Goal: Transaction & Acquisition: Purchase product/service

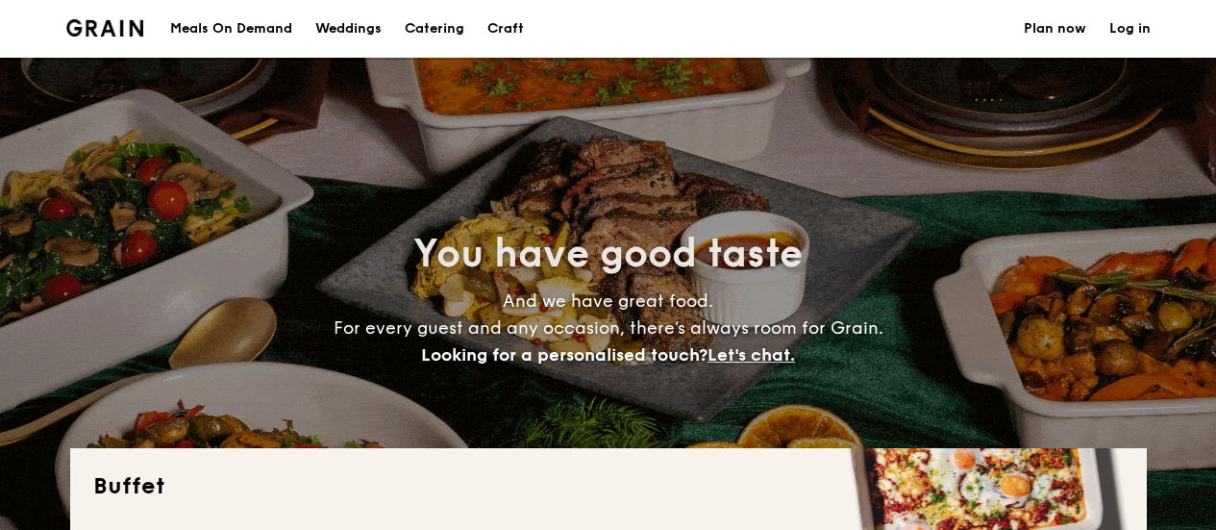
select select
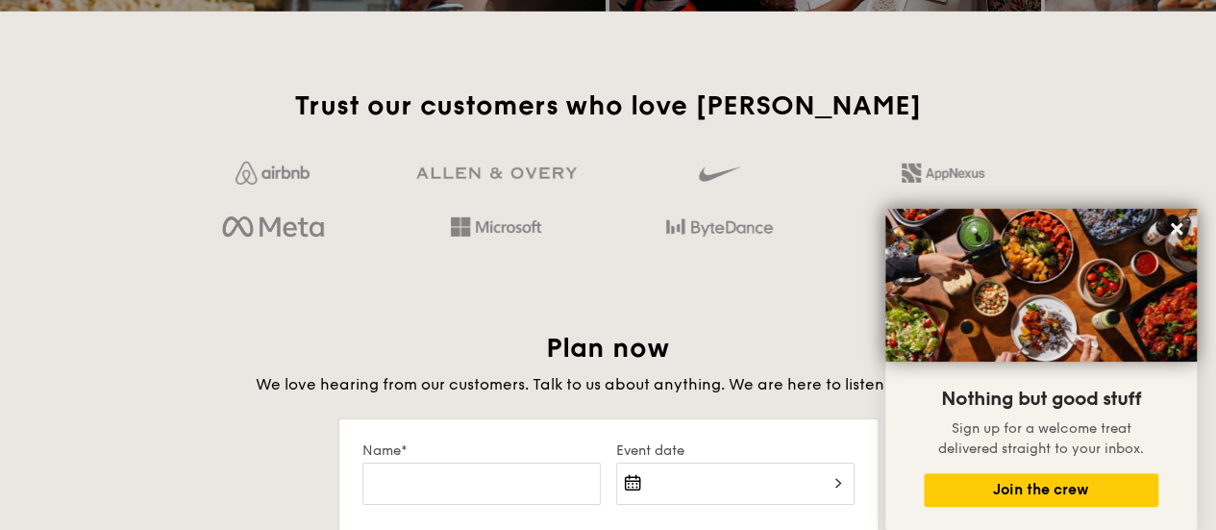
scroll to position [2981, 0]
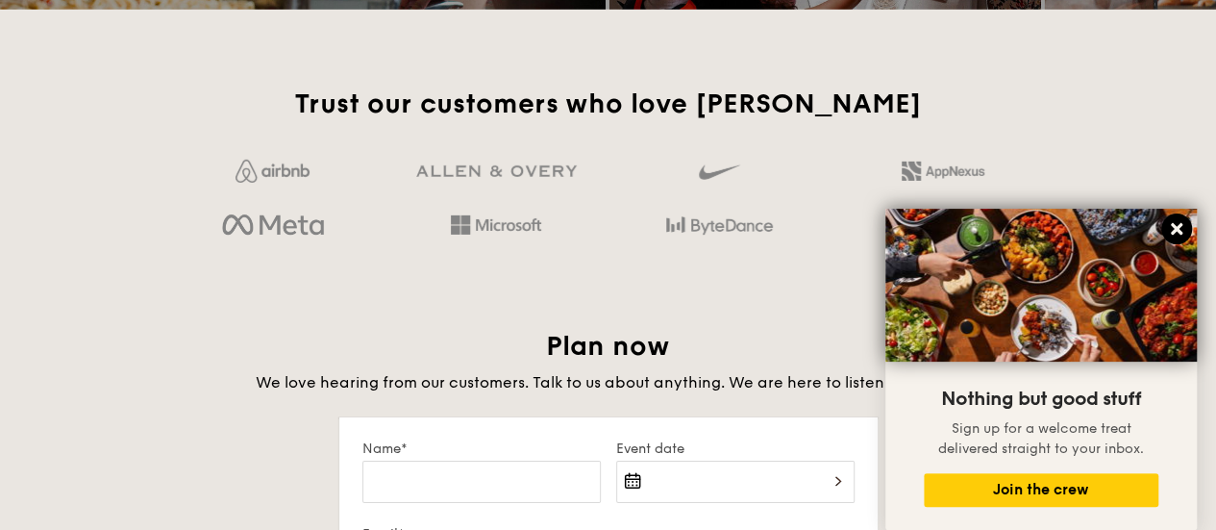
click at [1177, 225] on icon at bounding box center [1176, 228] width 17 height 17
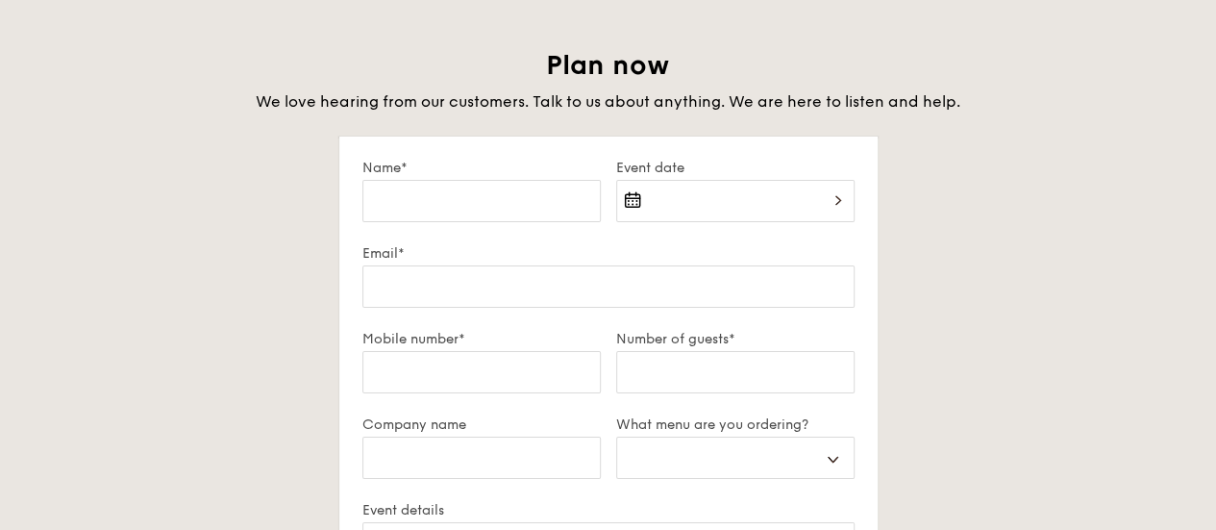
scroll to position [3269, 0]
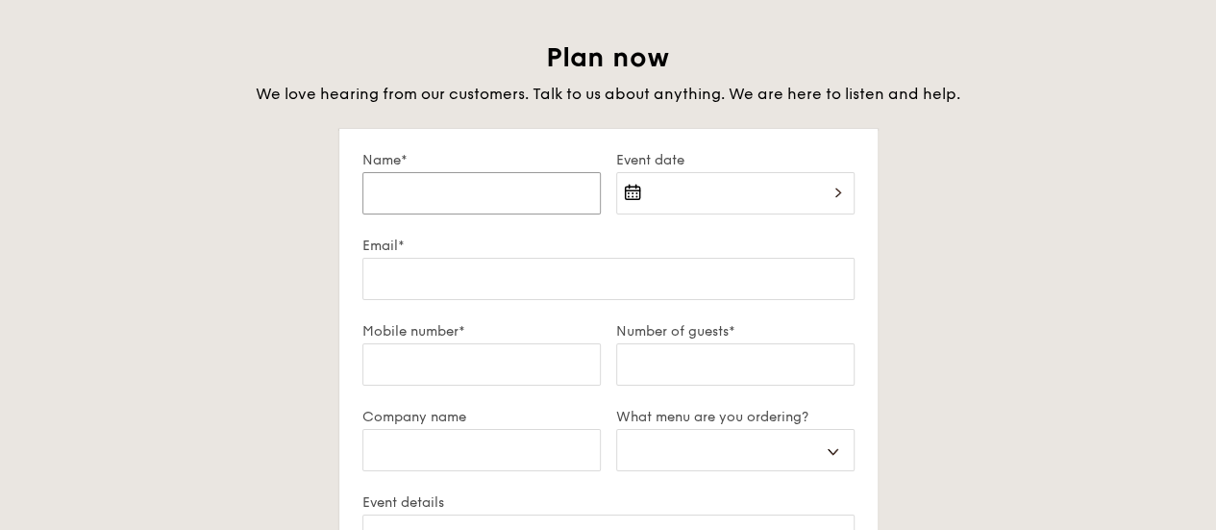
click at [475, 189] on input "Name*" at bounding box center [482, 193] width 238 height 42
type input "Valmia"
type input "96316233"
select select
click at [688, 190] on div at bounding box center [735, 204] width 238 height 65
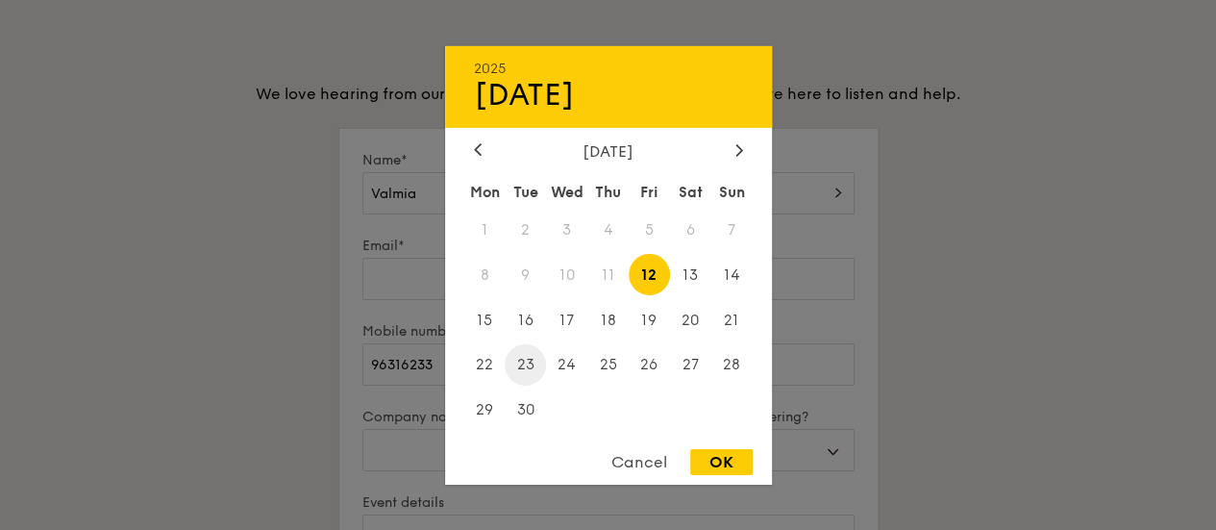
click at [526, 363] on span "23" at bounding box center [525, 364] width 41 height 41
click at [402, 276] on div at bounding box center [608, 265] width 1216 height 530
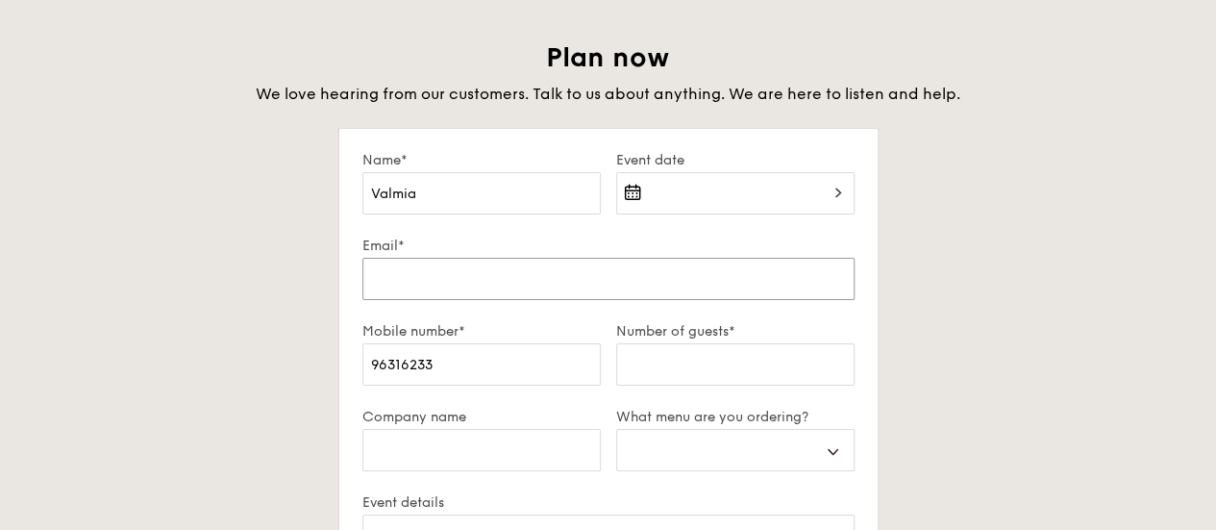
click at [408, 277] on input "Email*" at bounding box center [609, 279] width 492 height 42
type input "[EMAIL_ADDRESS][PERSON_NAME][DOMAIN_NAME]"
select select
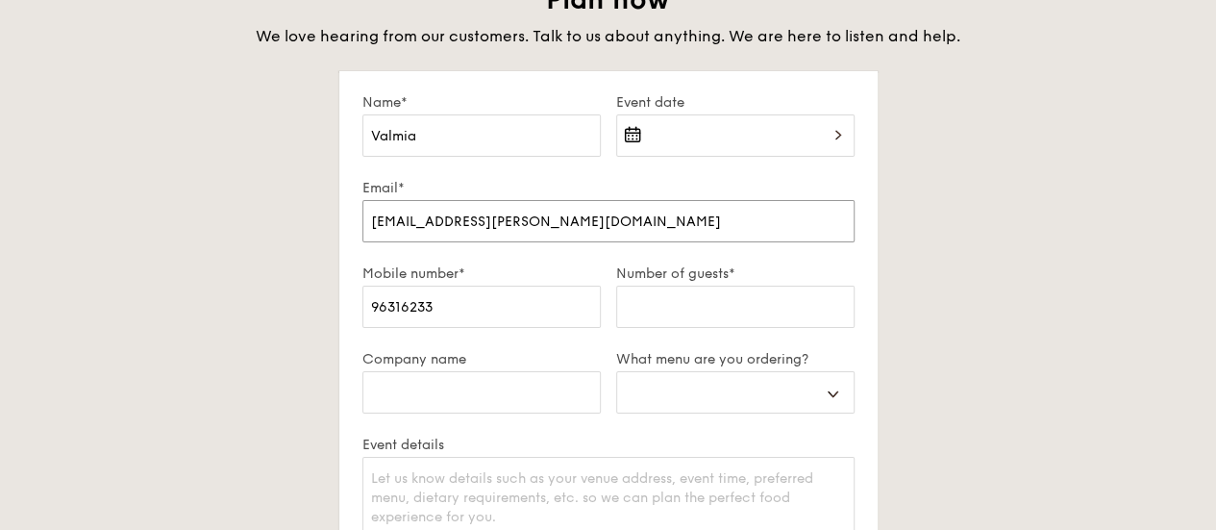
scroll to position [3366, 0]
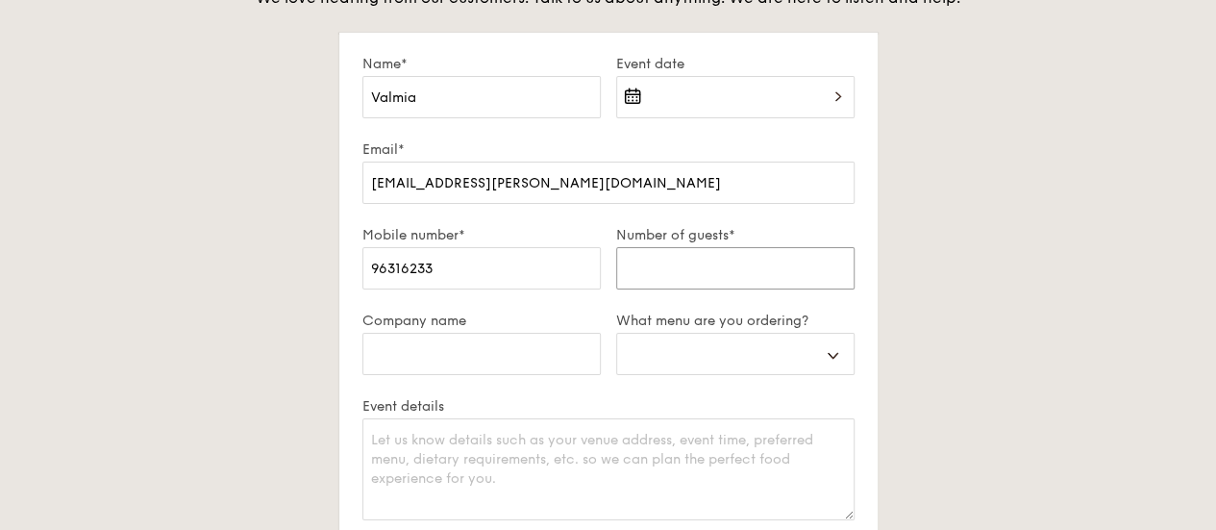
click at [691, 264] on input "Number of guests*" at bounding box center [735, 268] width 238 height 42
type input "3"
select select
type input "30"
select select
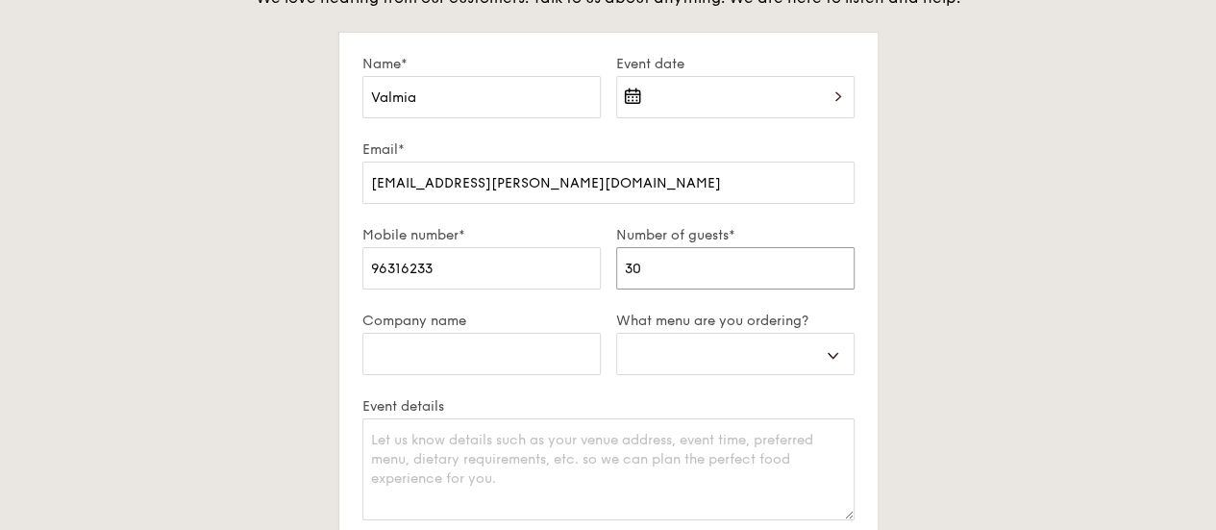
type input "30"
click at [803, 351] on select "Buffet Mini Buffet High Tea Canapés Meal Boxes Wedding" at bounding box center [735, 354] width 238 height 42
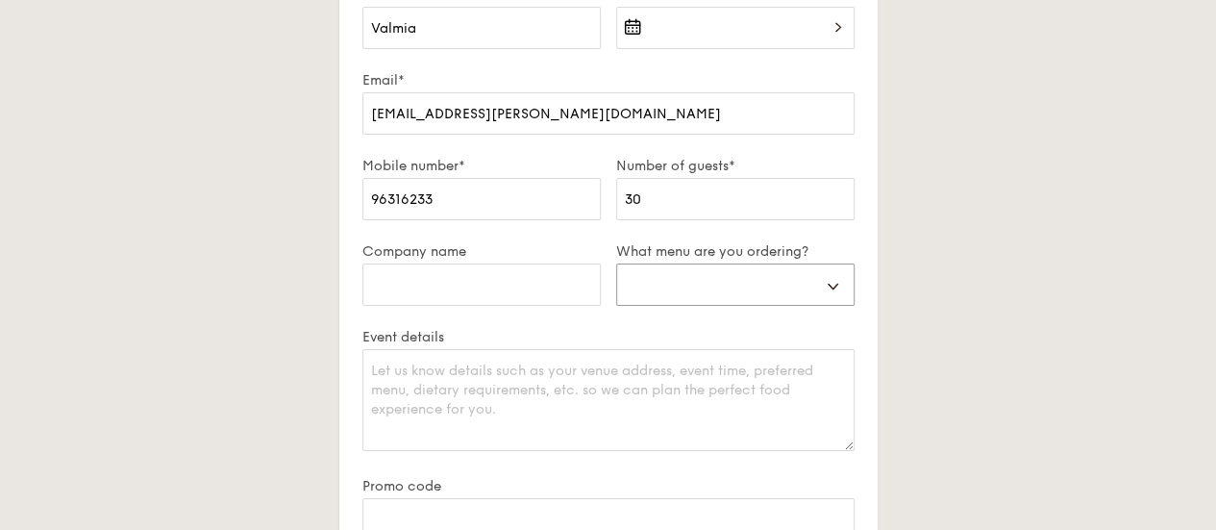
scroll to position [3462, 0]
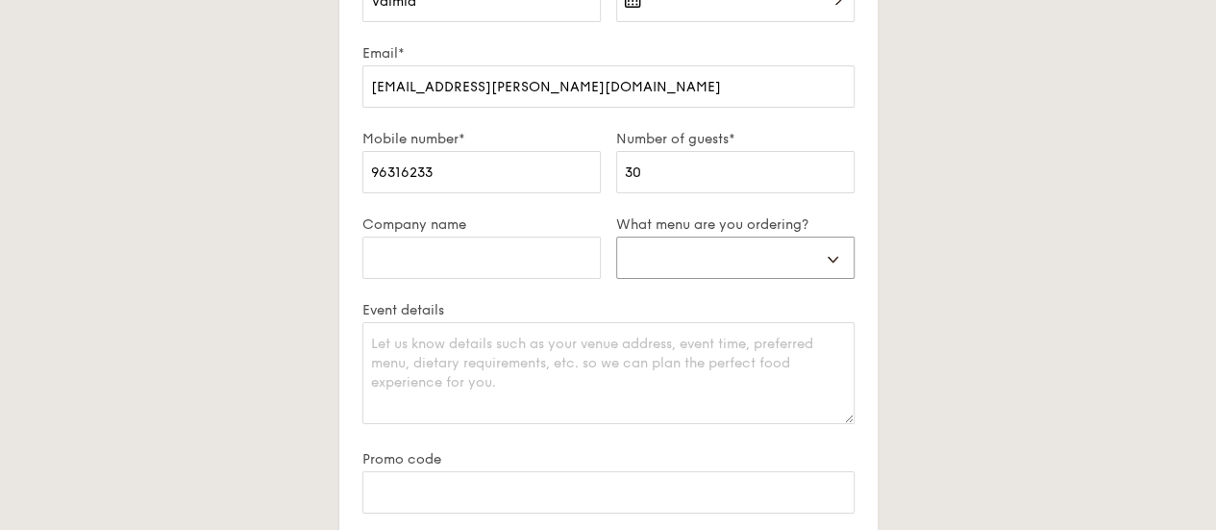
click at [836, 262] on select "Buffet Mini Buffet High Tea Canapés Meal Boxes Wedding" at bounding box center [735, 258] width 238 height 42
select select "highTea"
click at [616, 237] on select "Buffet Mini Buffet High Tea Canapés Meal Boxes Wedding" at bounding box center [735, 258] width 238 height 42
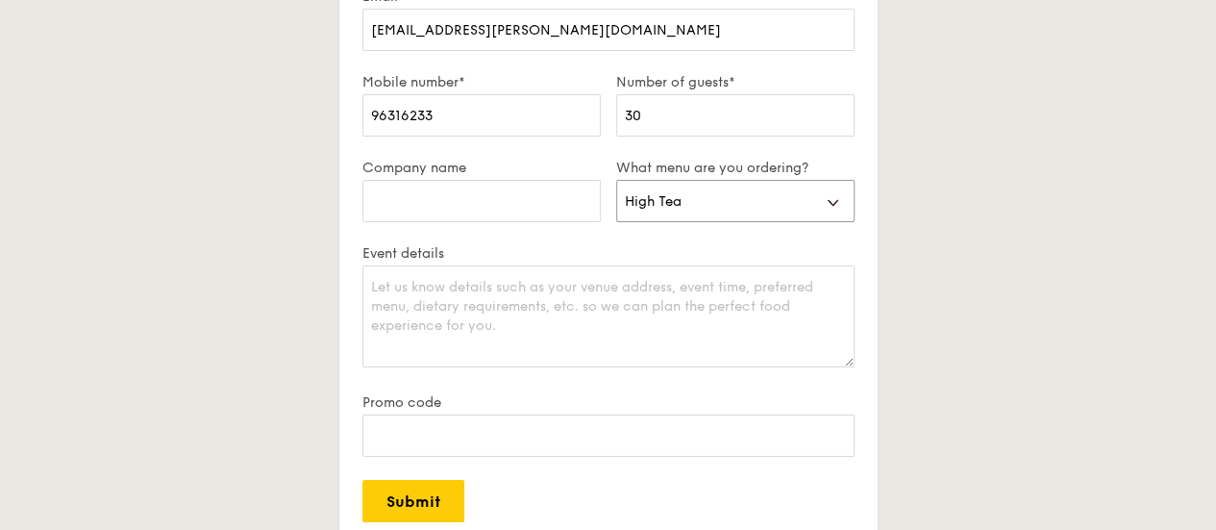
scroll to position [3558, 0]
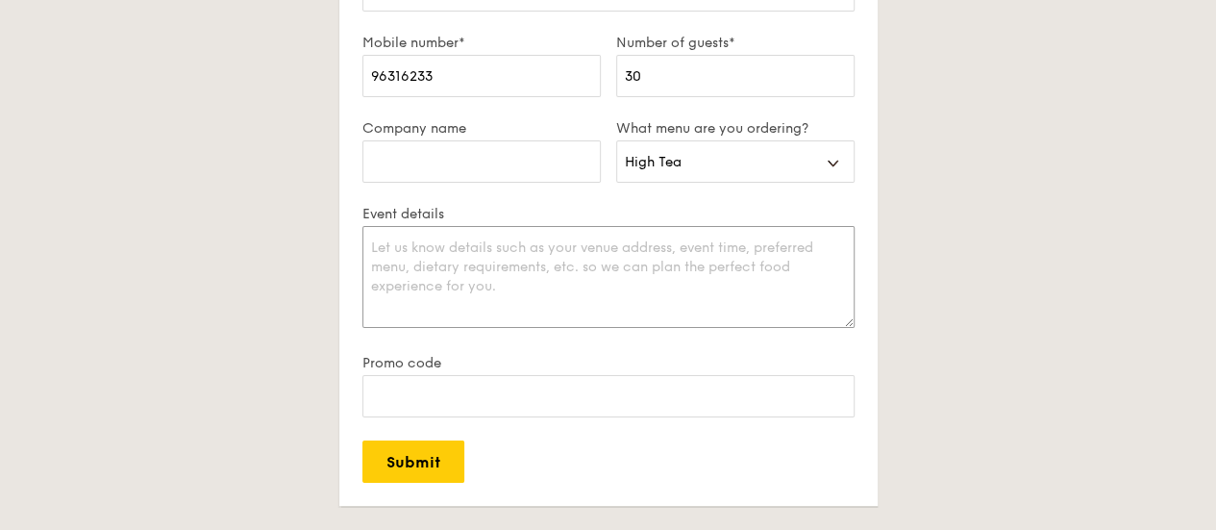
click at [509, 263] on textarea "Event details" at bounding box center [609, 277] width 492 height 102
click at [520, 250] on textarea "[STREET_ADDRESS][PERSON_NAME]" at bounding box center [609, 277] width 492 height 102
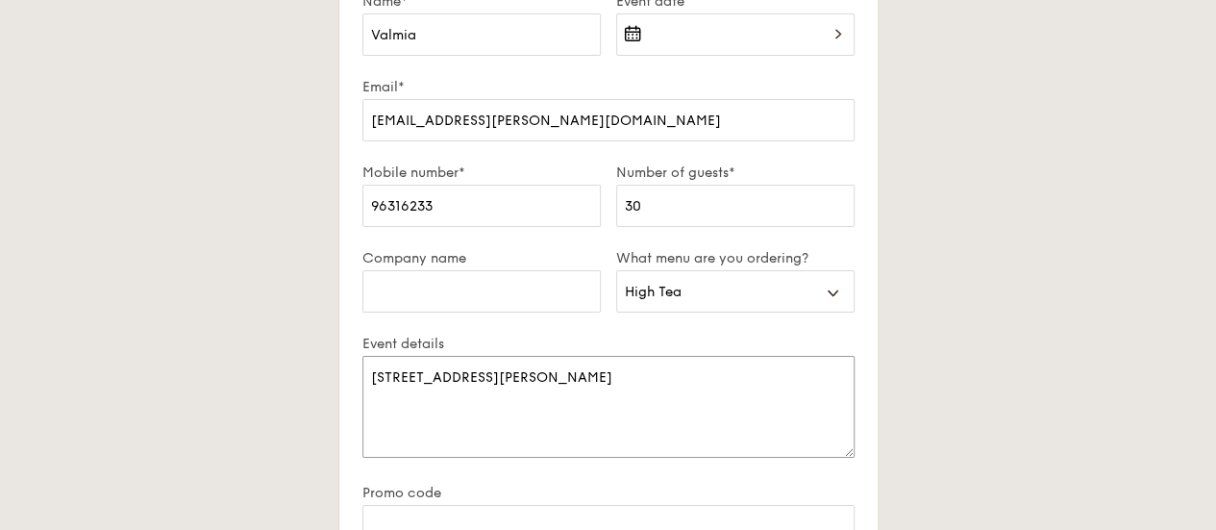
scroll to position [3269, 0]
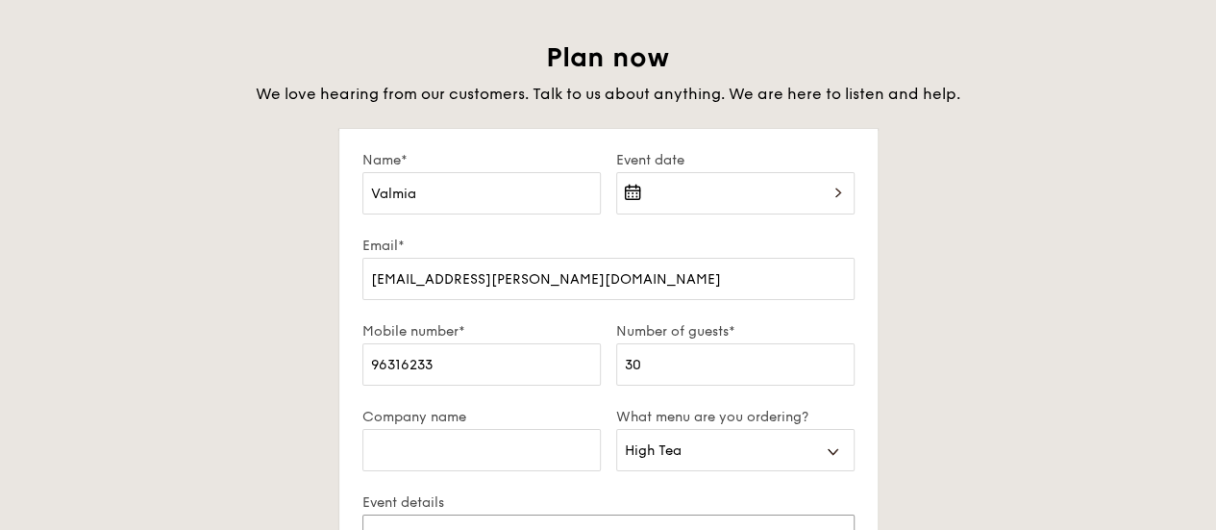
type textarea "[STREET_ADDRESS][PERSON_NAME]"
click at [839, 193] on div at bounding box center [735, 204] width 238 height 65
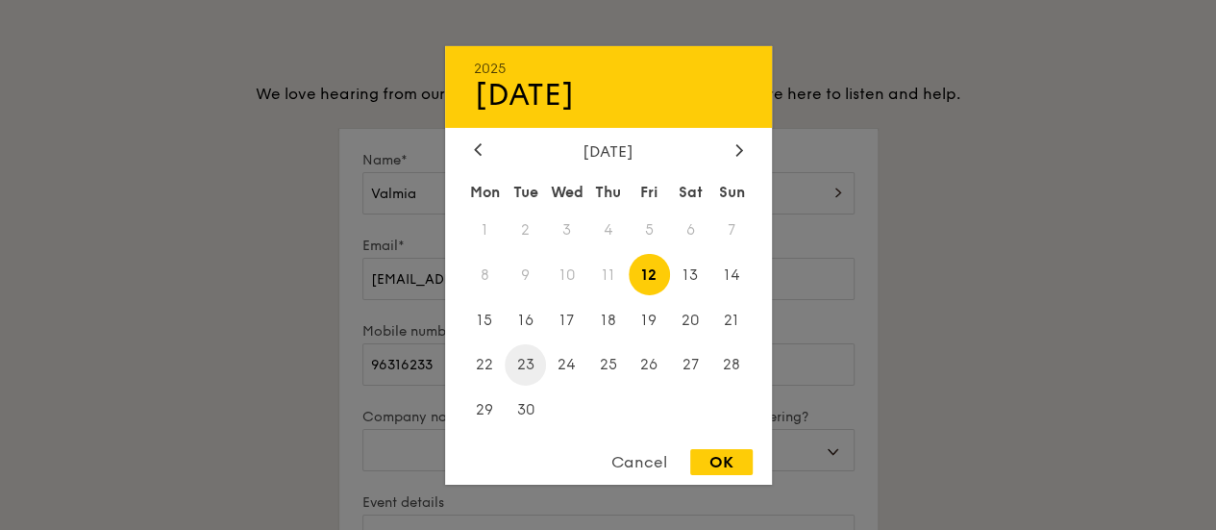
click at [517, 358] on span "23" at bounding box center [525, 364] width 41 height 41
click at [726, 464] on div "OK" at bounding box center [721, 462] width 63 height 26
type input "[DATE]"
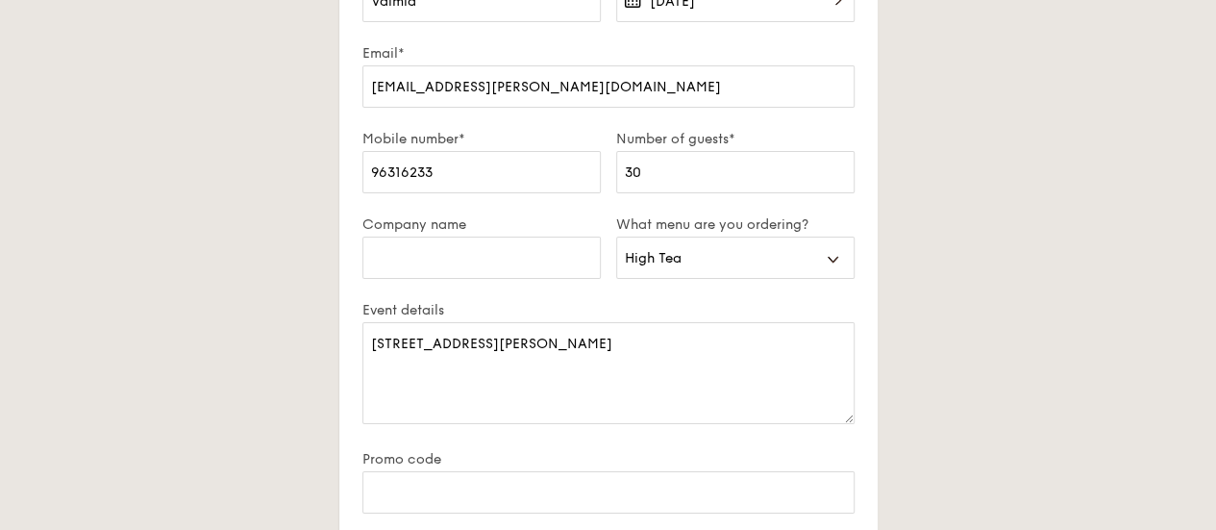
scroll to position [3558, 0]
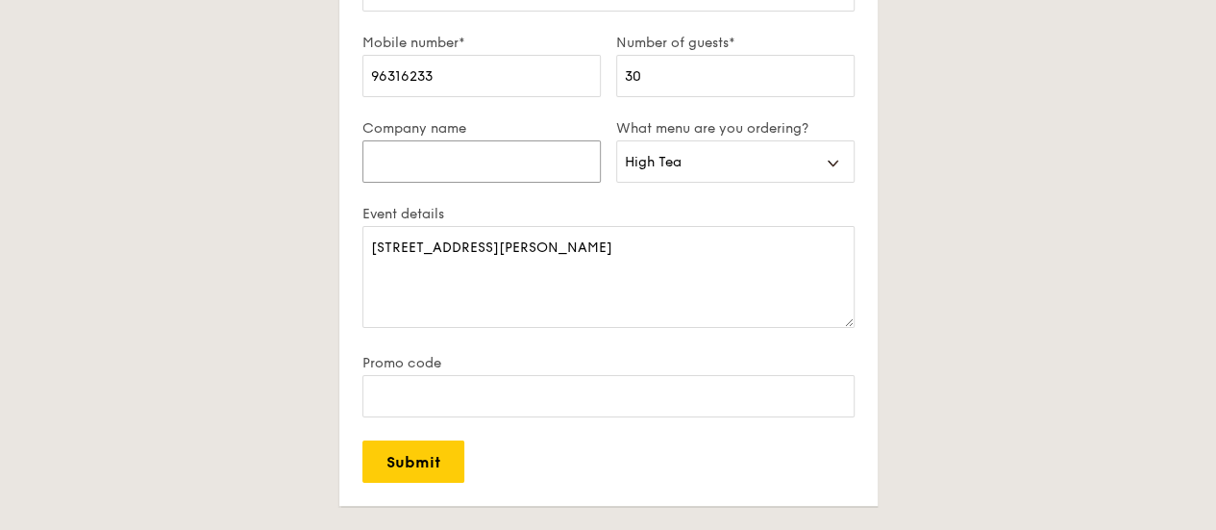
click at [475, 146] on input "Company name" at bounding box center [482, 161] width 238 height 42
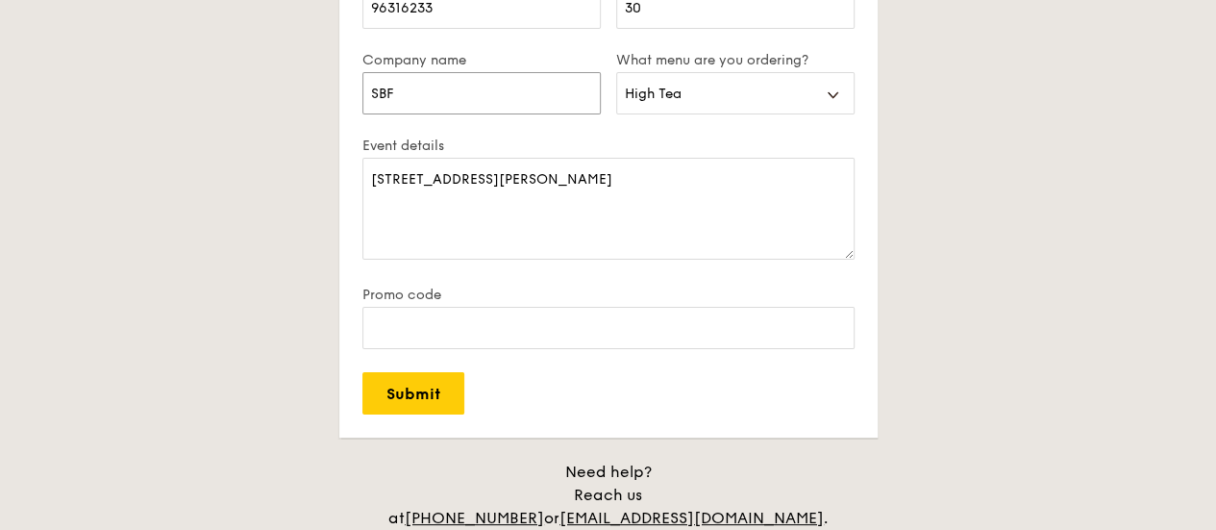
scroll to position [3654, 0]
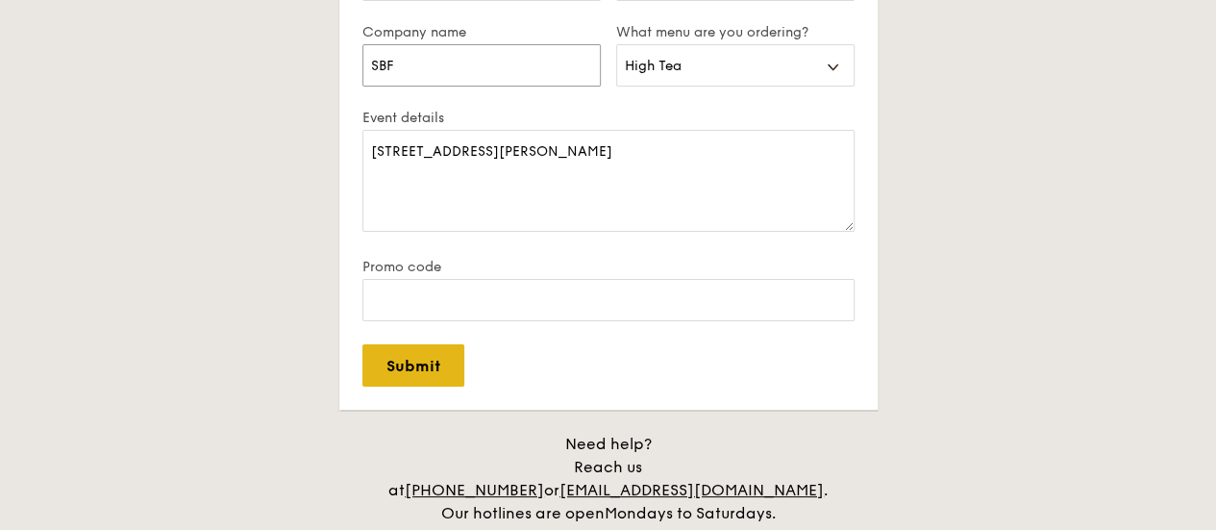
type input "SBF"
click at [392, 368] on input "Submit" at bounding box center [414, 365] width 102 height 42
select select
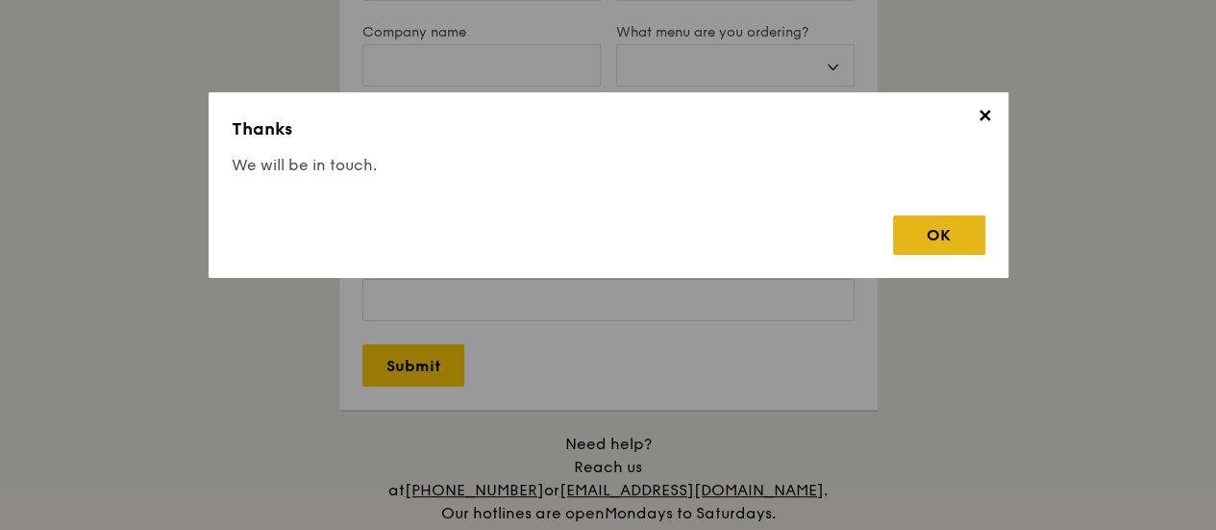
click at [948, 238] on div "OK" at bounding box center [939, 234] width 92 height 39
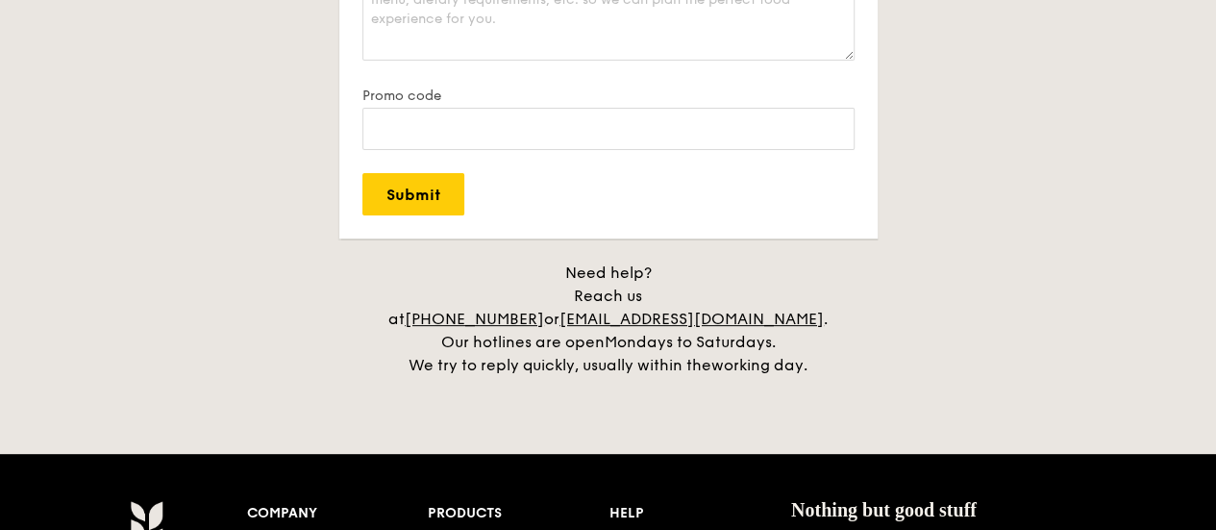
scroll to position [4039, 0]
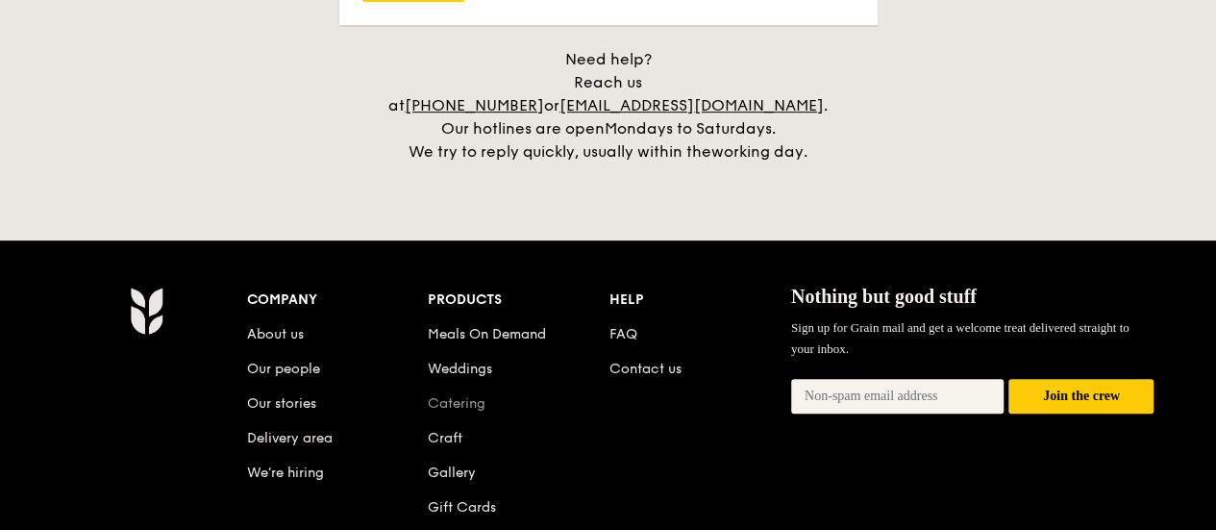
click at [463, 395] on link "Catering" at bounding box center [457, 403] width 58 height 16
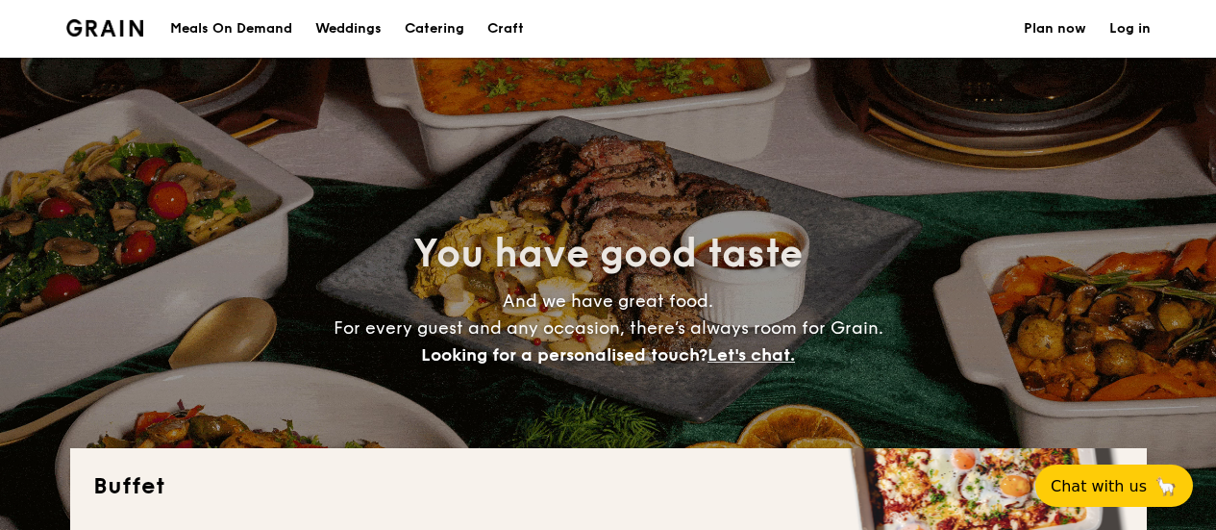
select select
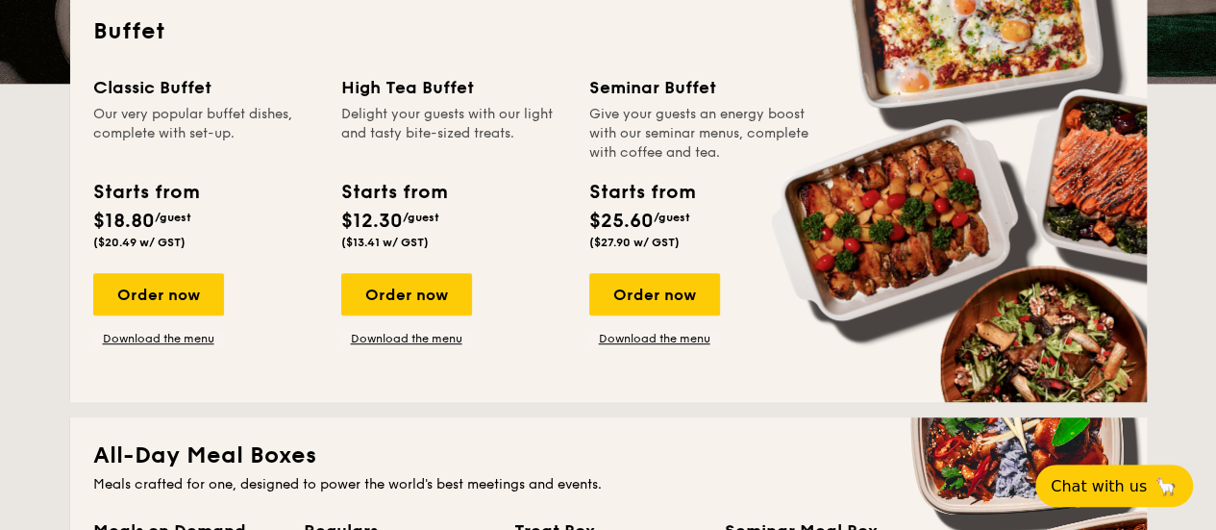
scroll to position [385, 0]
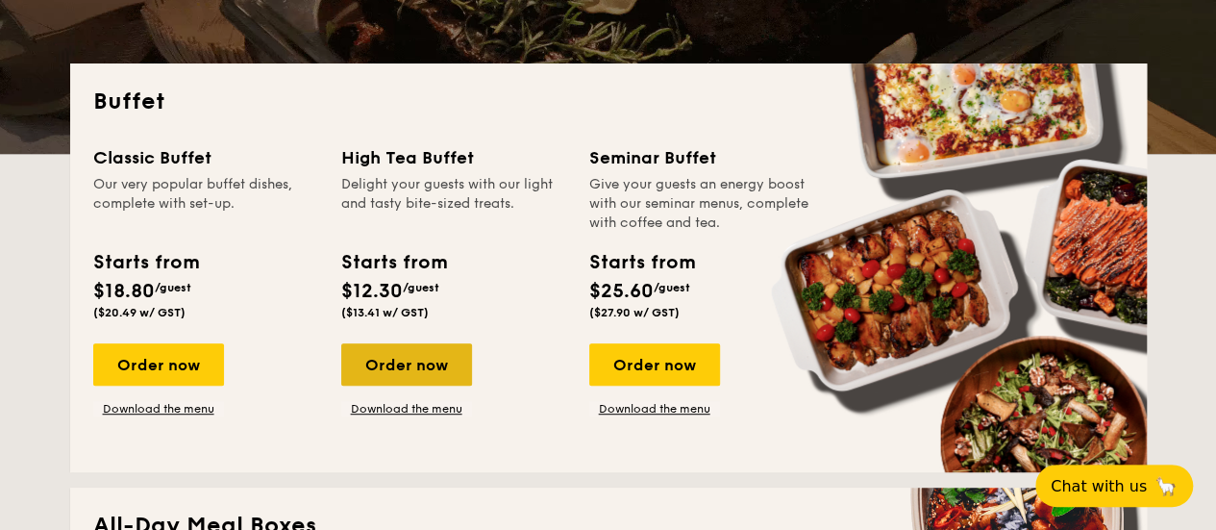
click at [410, 370] on div "Order now" at bounding box center [406, 364] width 131 height 42
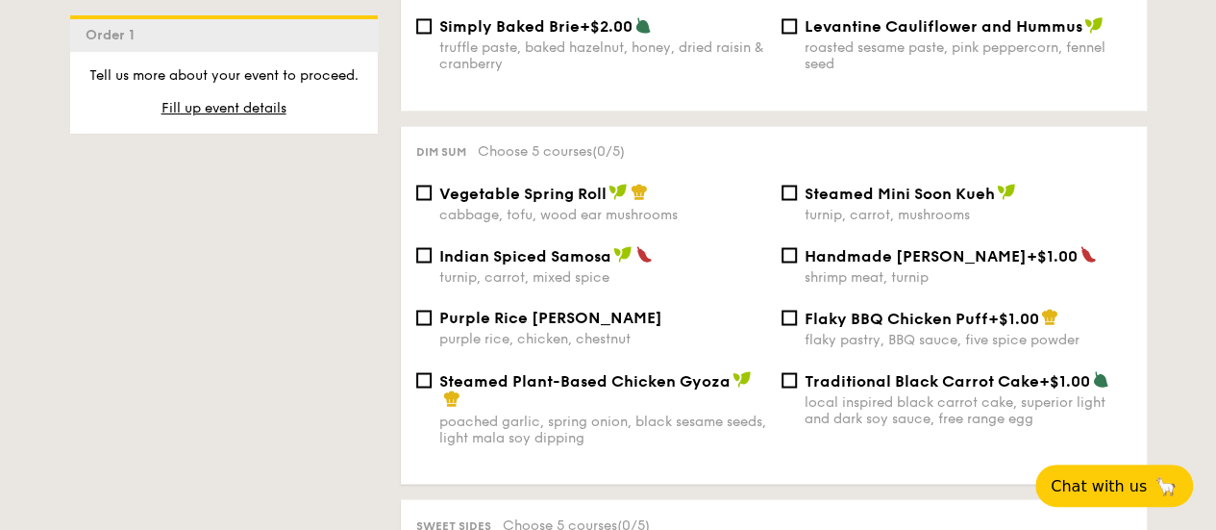
scroll to position [1635, 0]
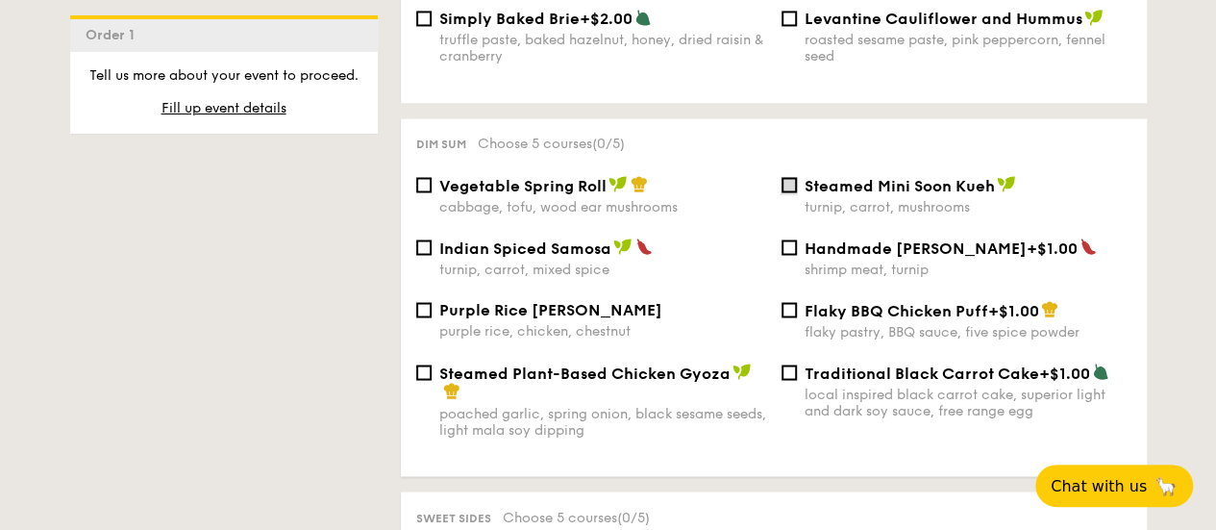
click at [796, 182] on input "Steamed Mini Soon Kueh turnip, carrot, mushrooms" at bounding box center [789, 184] width 15 height 15
checkbox input "true"
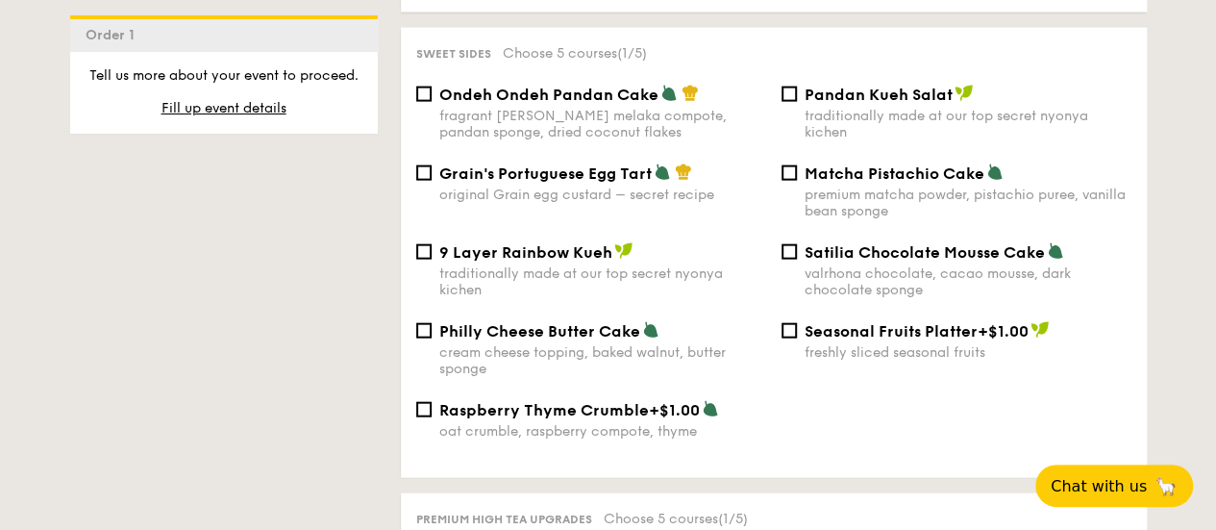
scroll to position [2116, 0]
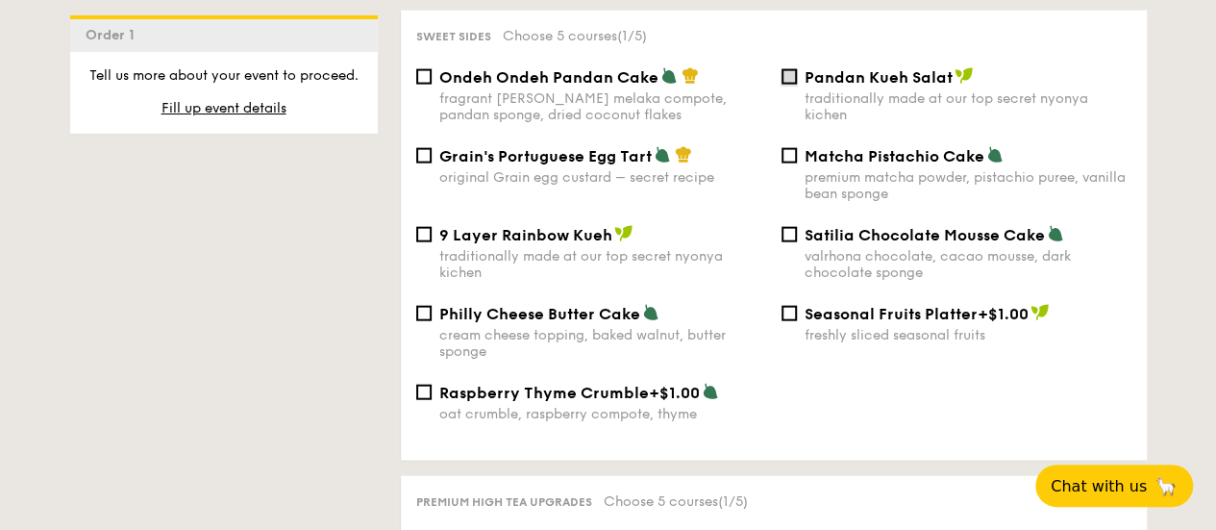
click at [790, 80] on input "Pandan Kueh Salat traditionally made at our top secret nyonya kichen" at bounding box center [789, 76] width 15 height 15
checkbox input "true"
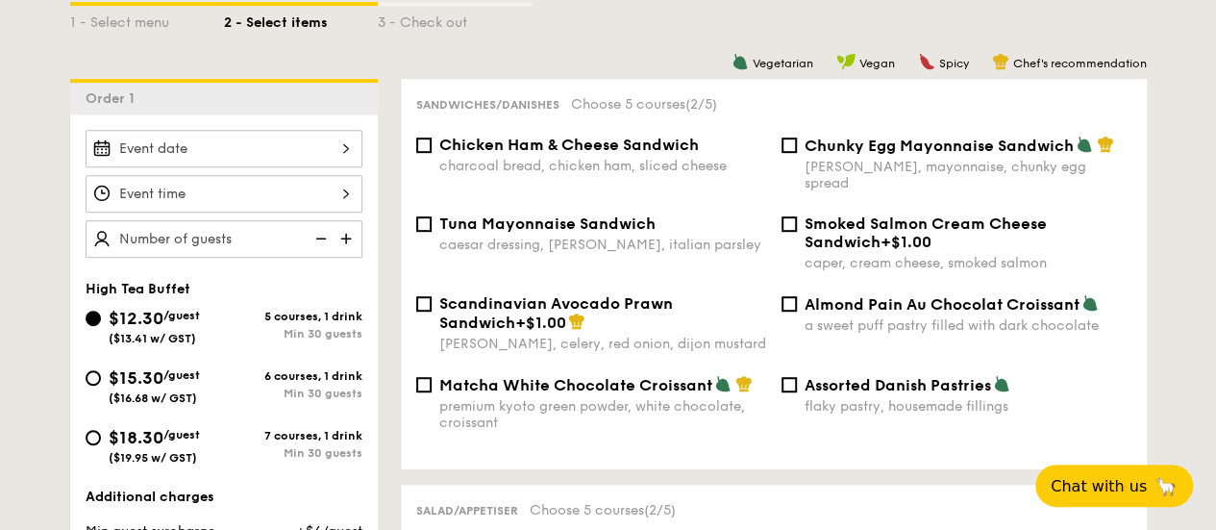
scroll to position [385, 0]
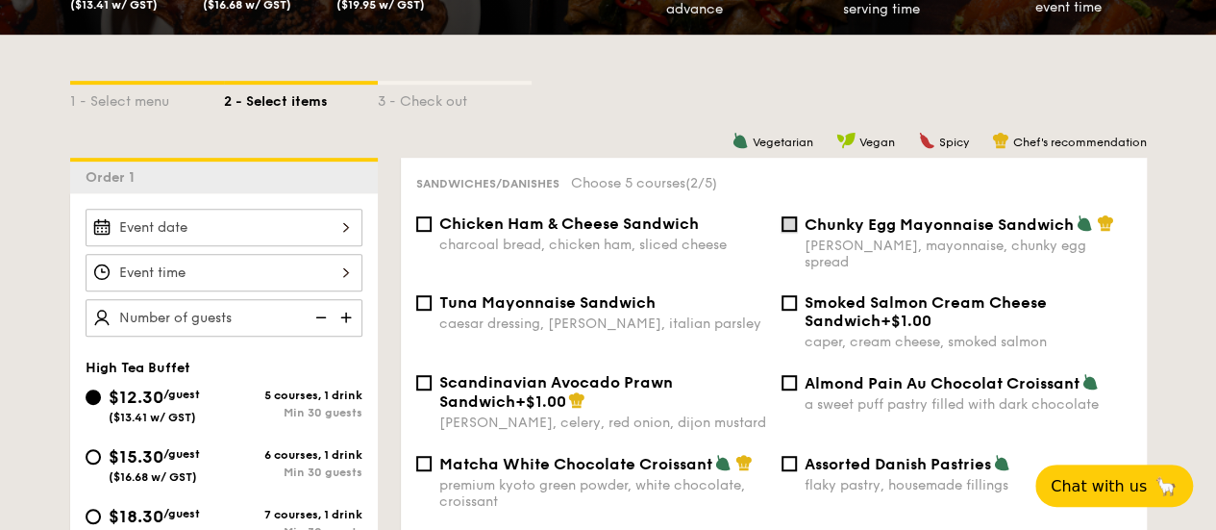
click at [785, 228] on input "Chunky Egg Mayonnaise Sandwich dijon mustard, mayonnaise, chunky egg spread" at bounding box center [789, 223] width 15 height 15
checkbox input "true"
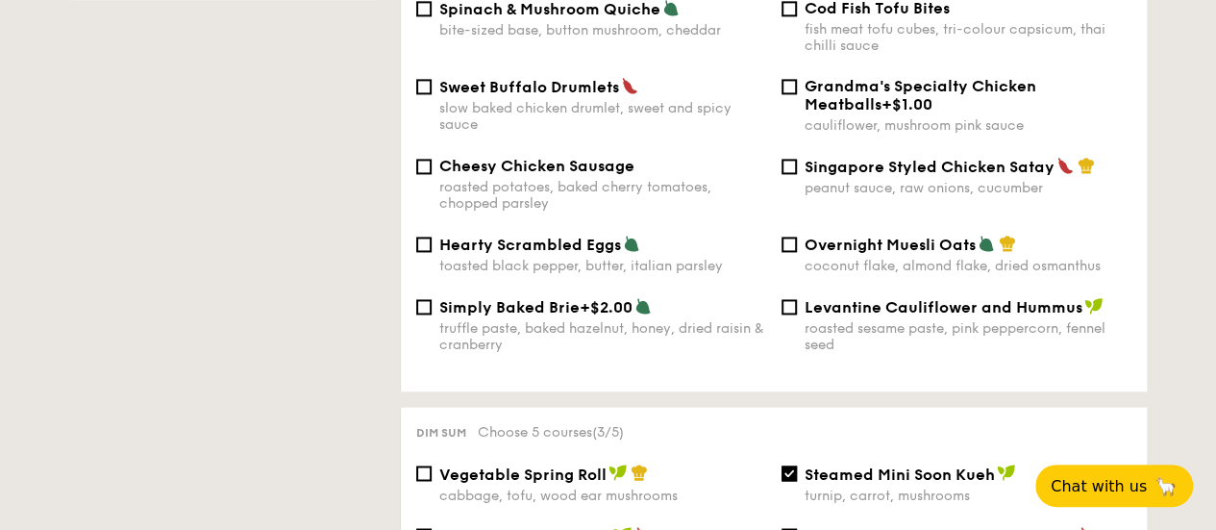
scroll to position [1250, 0]
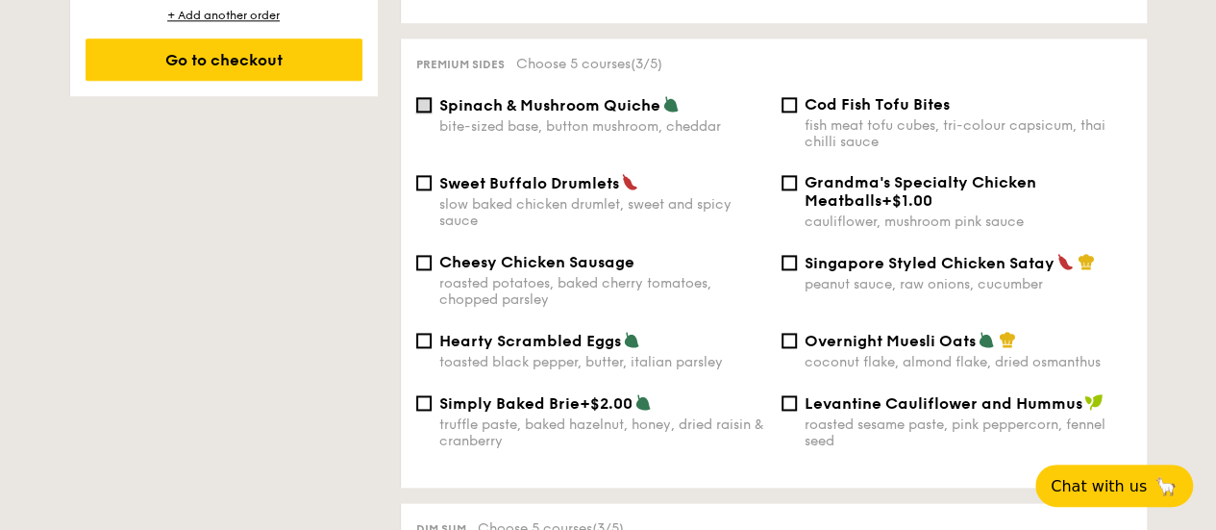
click at [430, 97] on input "Spinach & Mushroom Quiche bite-sized base, button mushroom, cheddar" at bounding box center [423, 104] width 15 height 15
checkbox input "true"
click at [792, 255] on input "Singapore Styled Chicken Satay peanut sauce, raw onions, cucumber" at bounding box center [789, 262] width 15 height 15
checkbox input "true"
click at [431, 97] on input "Spinach & Mushroom Quiche bite-sized base, button mushroom, cheddar" at bounding box center [423, 104] width 15 height 15
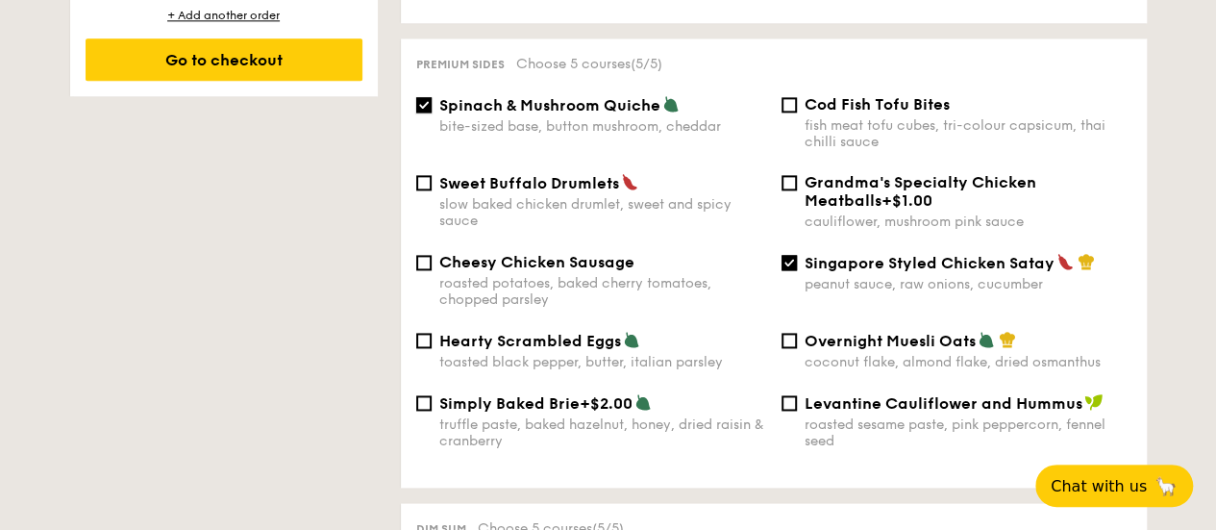
checkbox input "false"
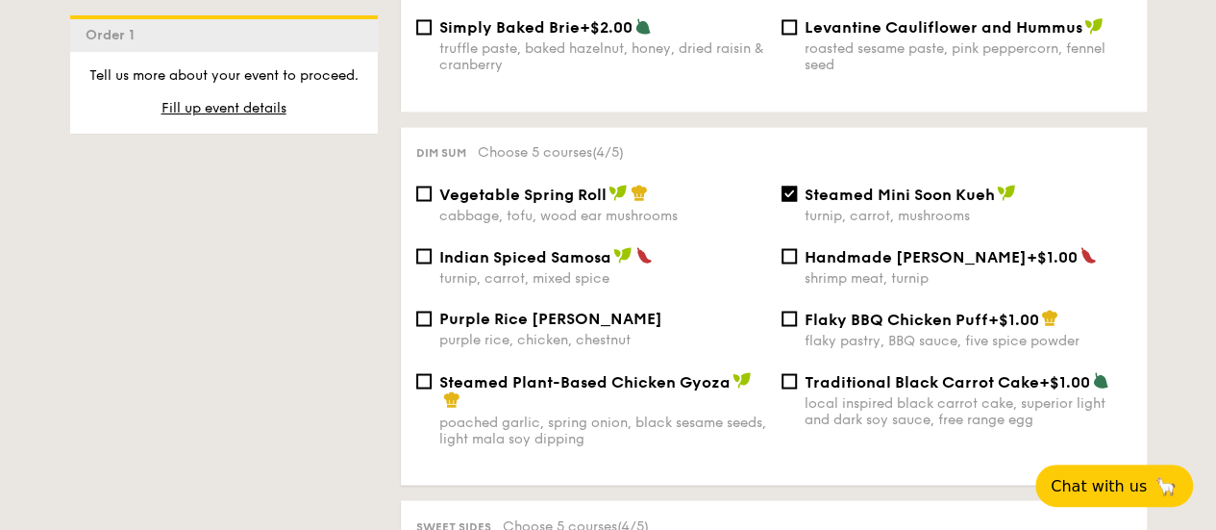
scroll to position [1635, 0]
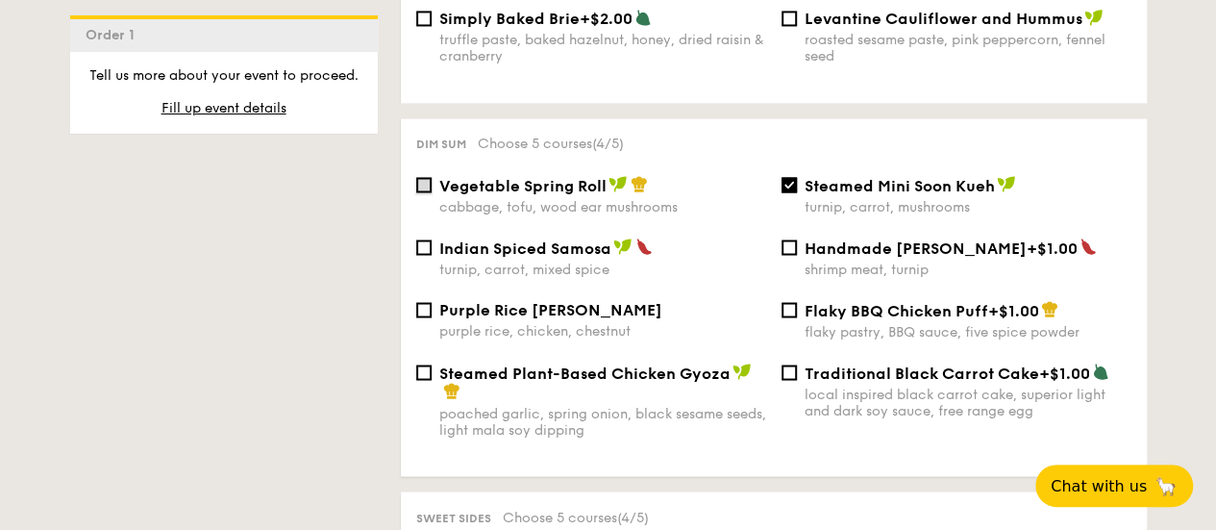
click at [422, 180] on input "Vegetable Spring Roll cabbage, tofu, wood ear mushrooms" at bounding box center [423, 184] width 15 height 15
checkbox input "true"
click at [420, 305] on input "Purple Rice Loh Mai Kai purple rice, chicken, chestnut" at bounding box center [423, 309] width 15 height 15
checkbox input "true"
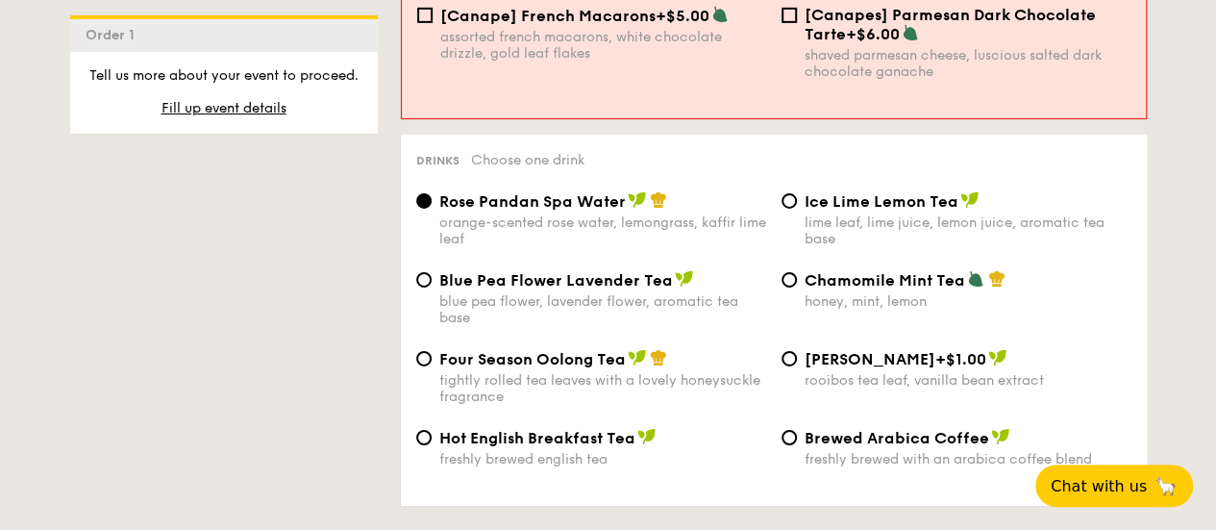
scroll to position [3176, 0]
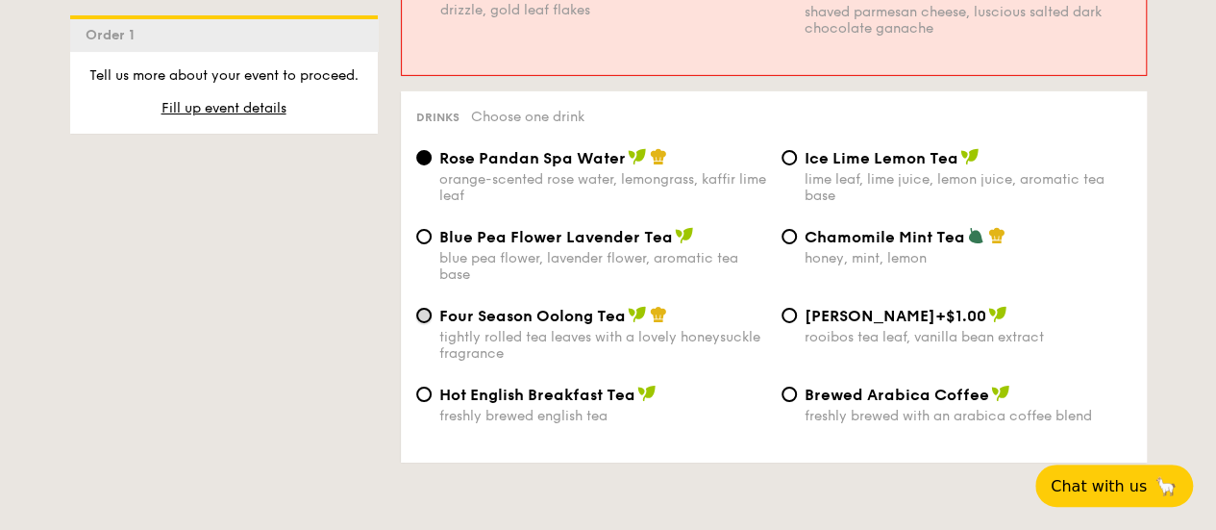
click at [430, 308] on input "Four Season Oolong Tea tightly rolled tea leaves with a lovely honeysuckle frag…" at bounding box center [423, 315] width 15 height 15
radio input "true"
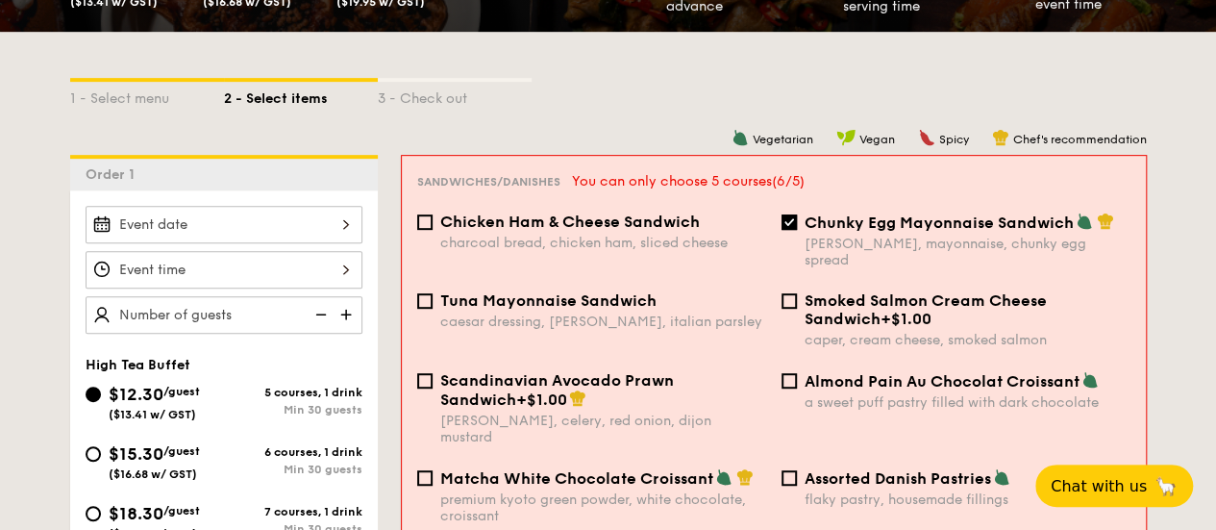
scroll to position [195, 0]
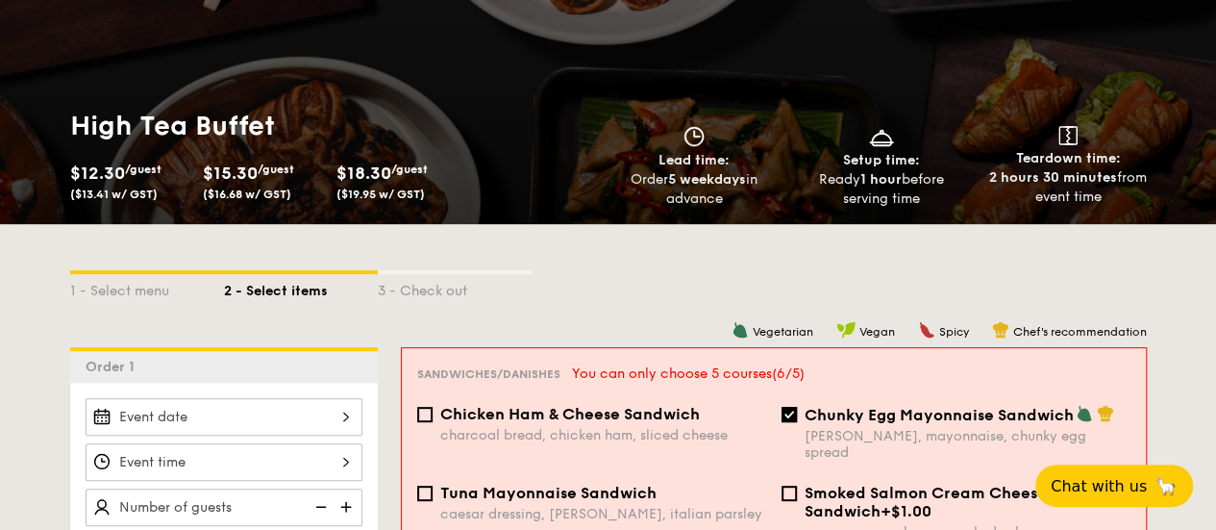
click at [641, 274] on div "1 - Select menu 2 - Select items 3 - Check out" at bounding box center [608, 285] width 1077 height 31
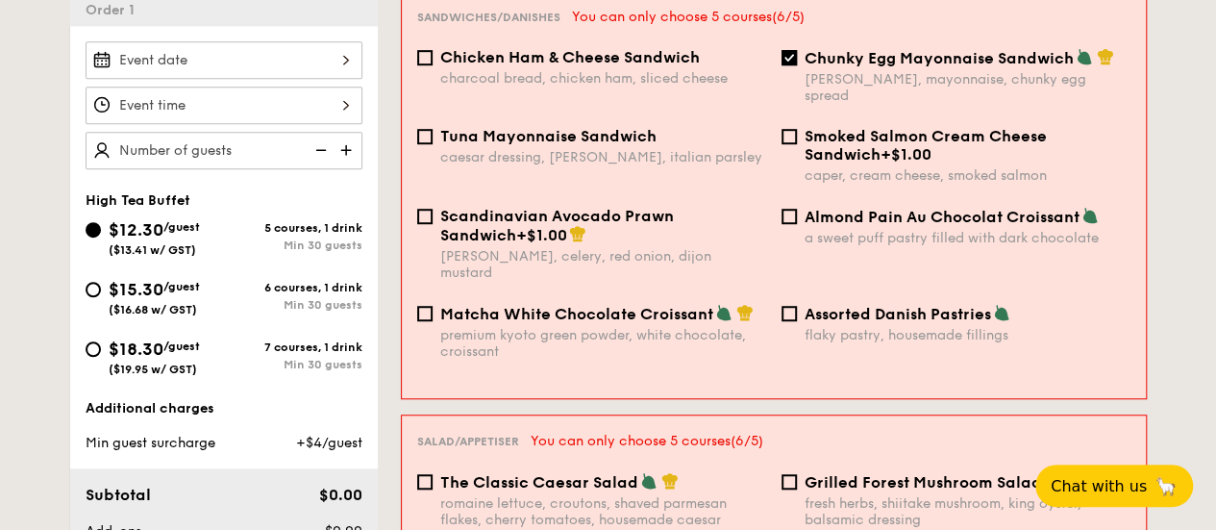
scroll to position [580, 0]
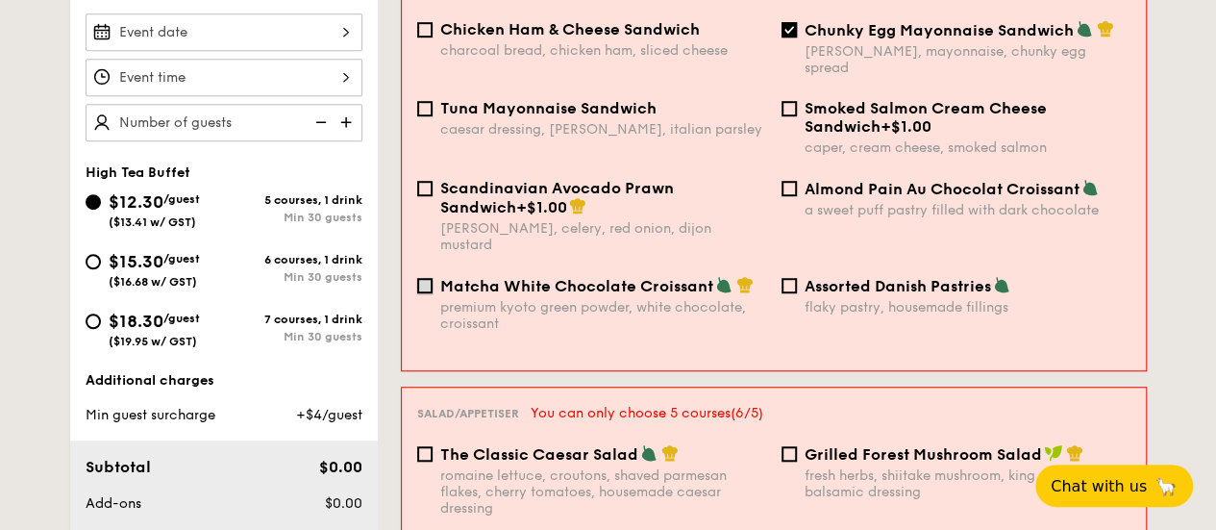
click at [429, 278] on input "Matcha White Chocolate Croissant premium kyoto green powder, white chocolate, c…" at bounding box center [424, 285] width 15 height 15
checkbox input "true"
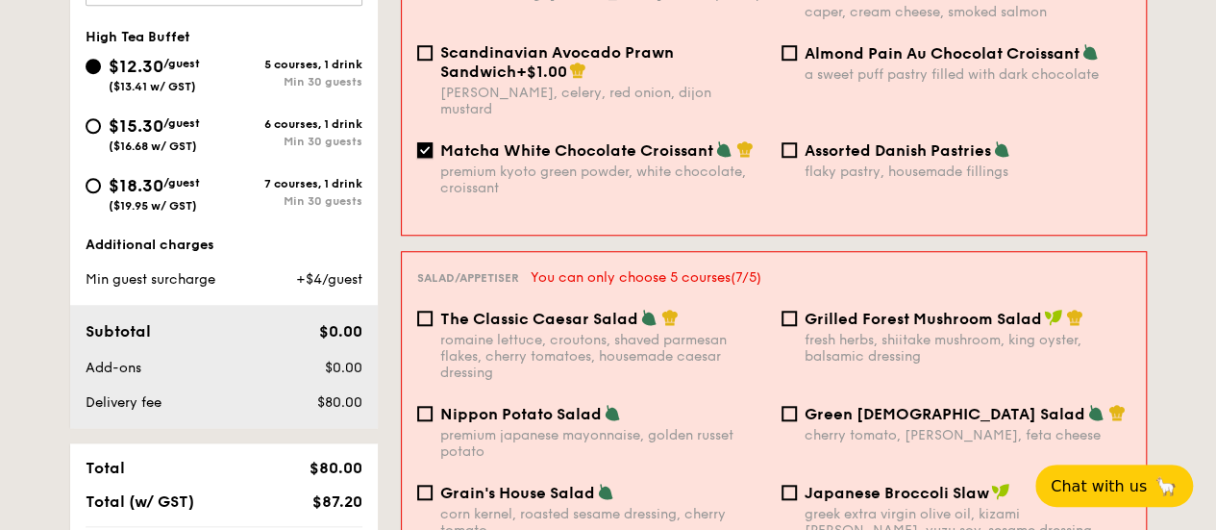
scroll to position [484, 0]
